Goal: Information Seeking & Learning: Find specific fact

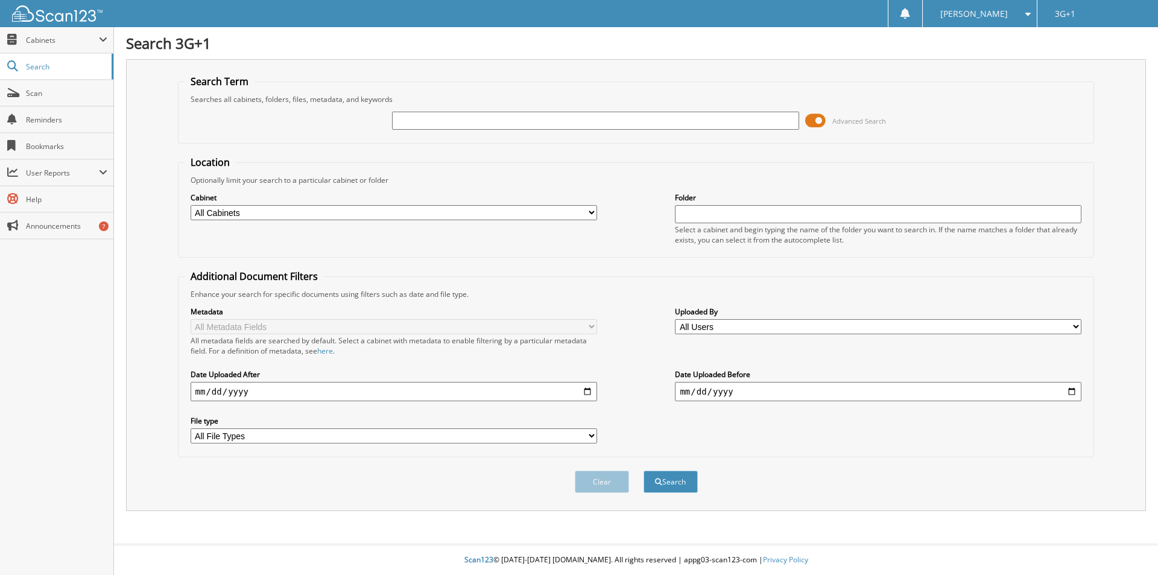
click at [719, 112] on input "text" at bounding box center [595, 121] width 406 height 18
type input "34572"
click at [643, 470] on button "Search" at bounding box center [670, 481] width 54 height 22
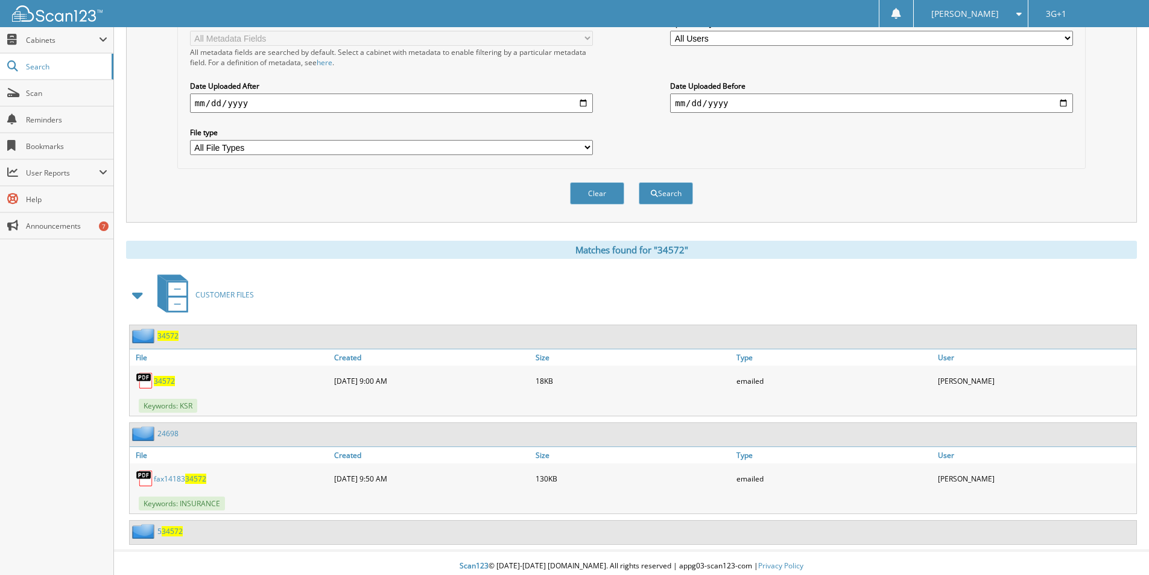
scroll to position [295, 0]
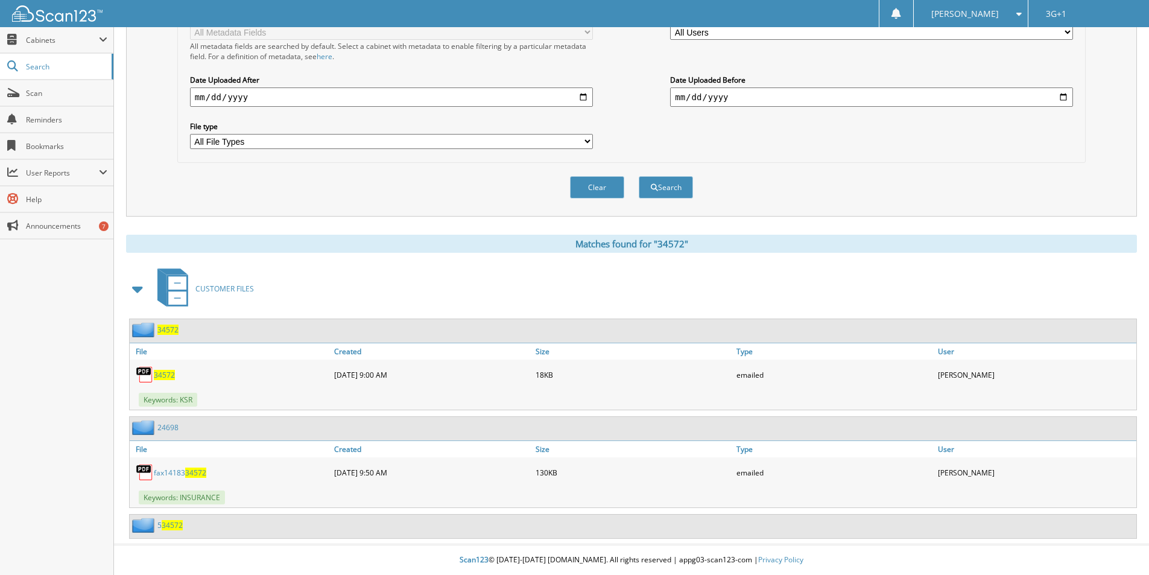
click at [167, 377] on span "34572" at bounding box center [164, 375] width 21 height 10
click at [174, 333] on span "34572" at bounding box center [167, 329] width 21 height 10
